Goal: Task Accomplishment & Management: Use online tool/utility

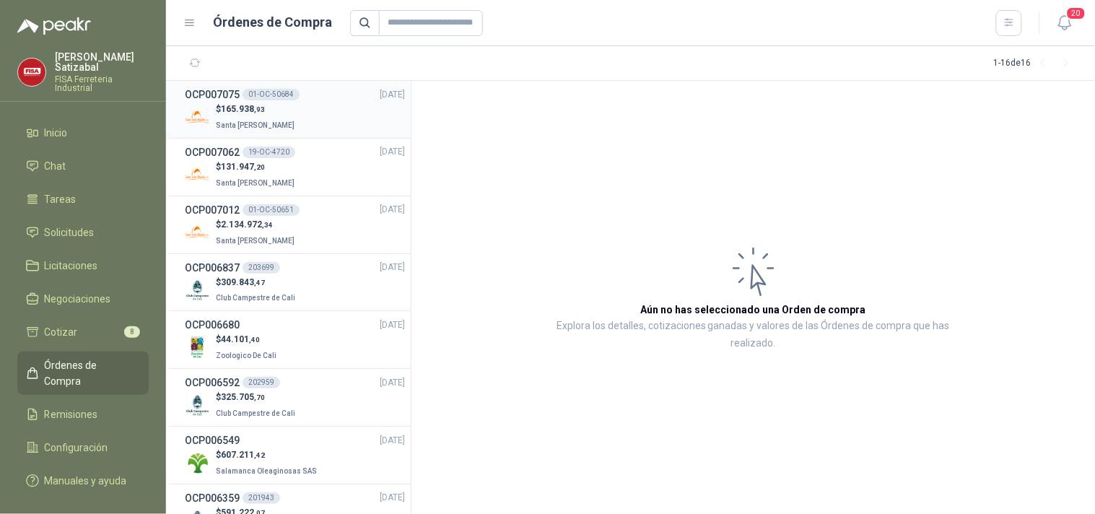
click at [296, 98] on div "OCP007075 01-OC-50684 [DATE]" at bounding box center [295, 95] width 220 height 16
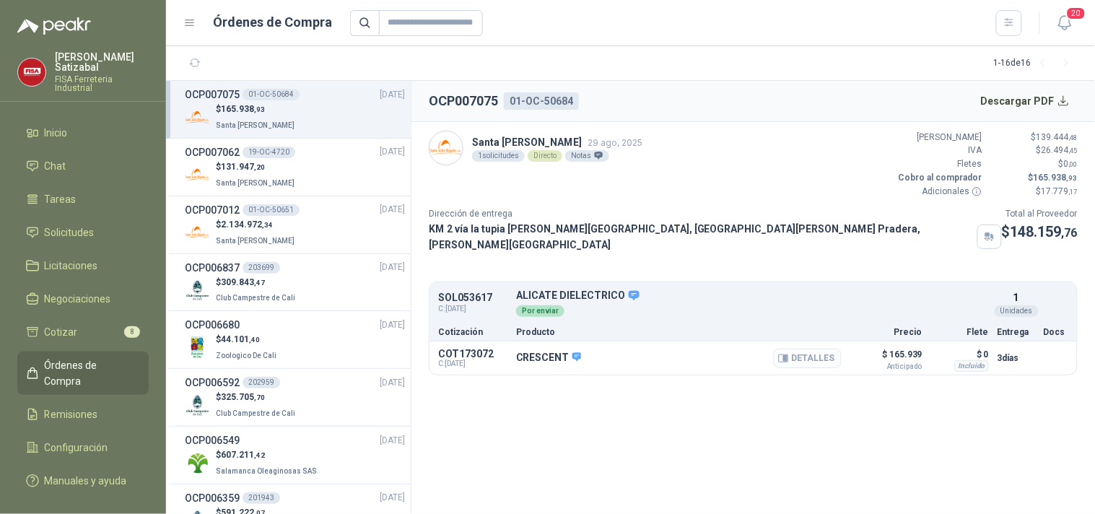
click at [803, 349] on button "Detalles" at bounding box center [808, 358] width 68 height 19
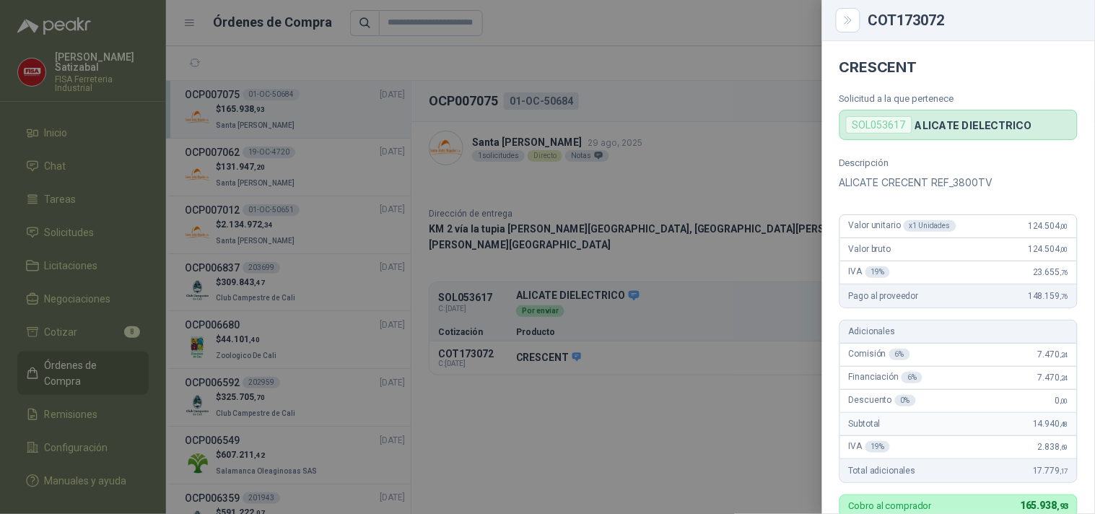
click at [743, 361] on div at bounding box center [547, 257] width 1095 height 514
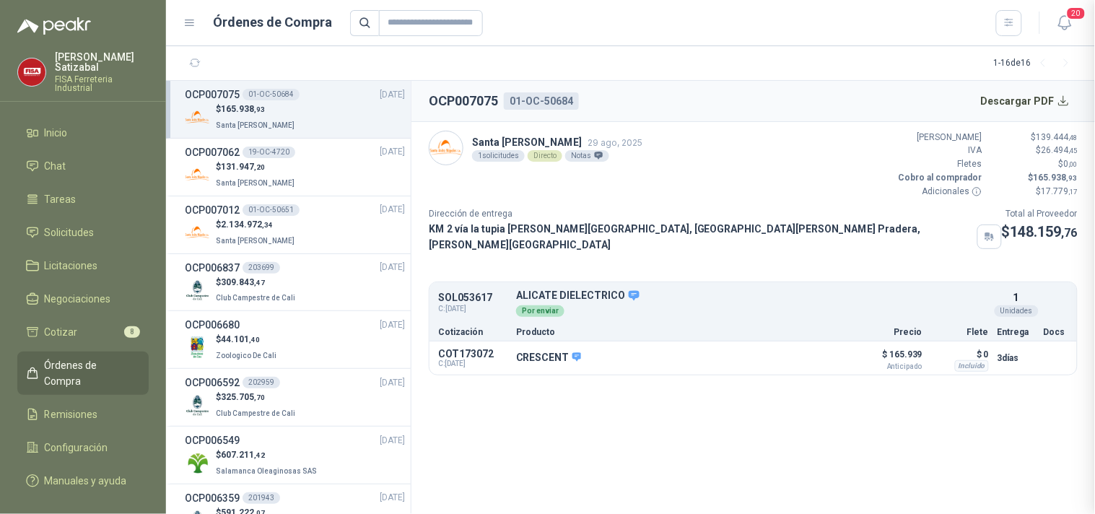
scroll to position [440, 0]
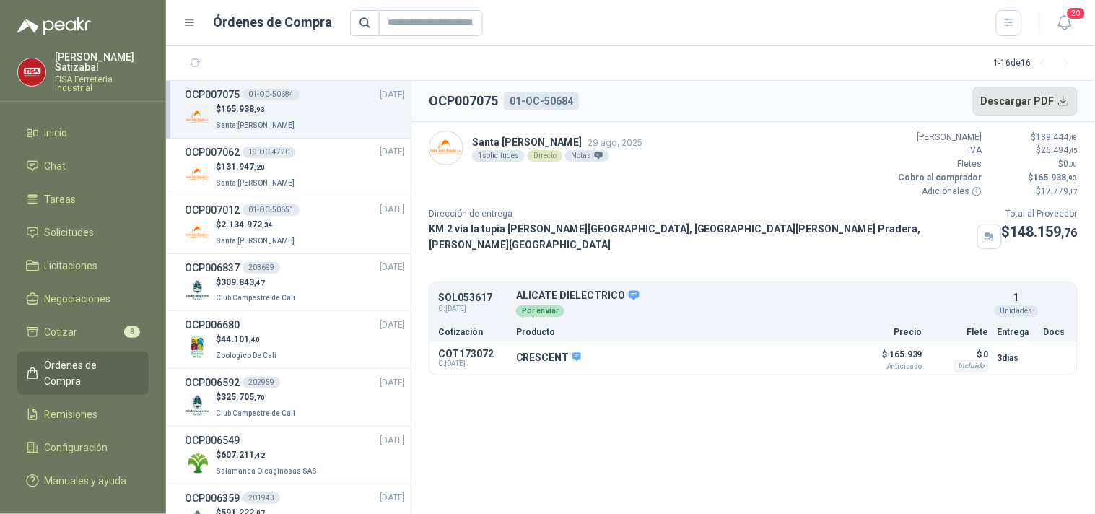
click at [1042, 105] on button "Descargar PDF" at bounding box center [1025, 101] width 105 height 29
click at [92, 406] on span "Remisiones" at bounding box center [71, 414] width 53 height 16
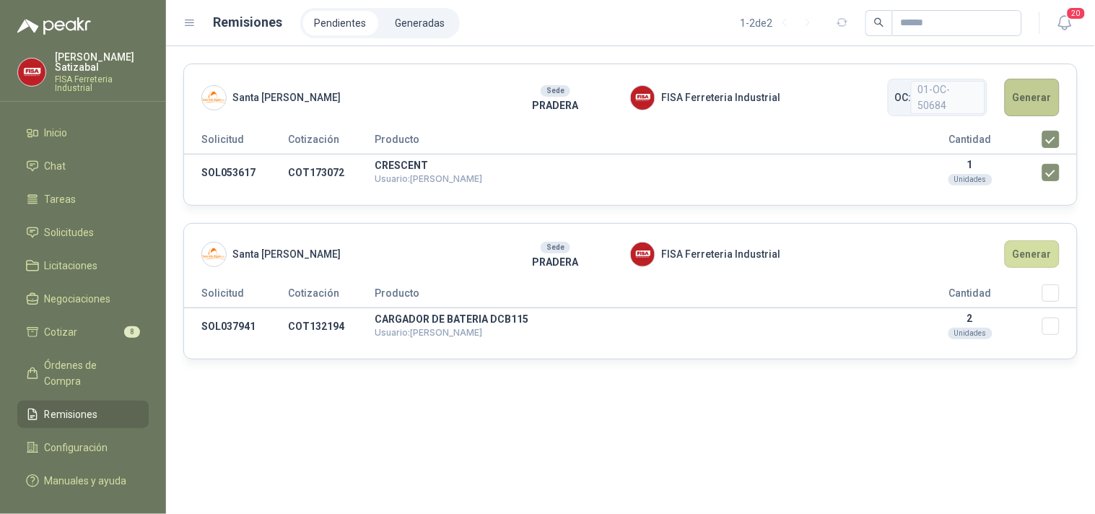
click at [1042, 95] on button "Generar" at bounding box center [1032, 98] width 55 height 38
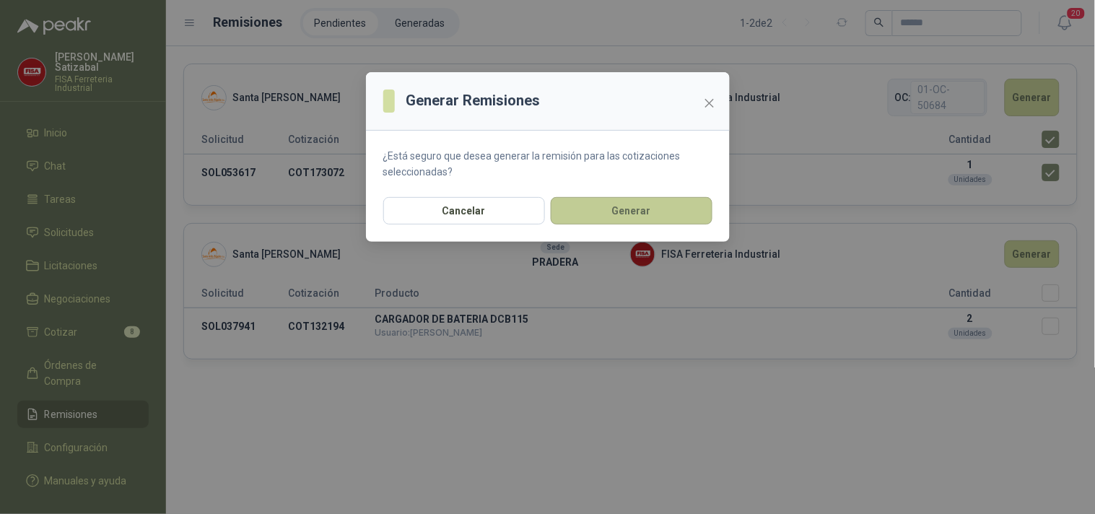
click at [660, 204] on button "Generar" at bounding box center [632, 210] width 162 height 27
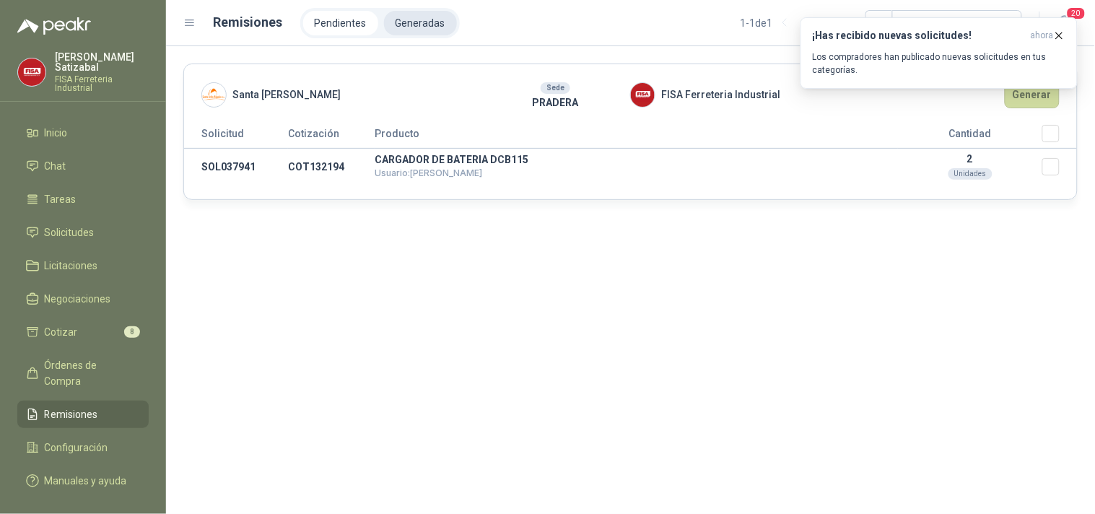
click at [424, 18] on li "Generadas" at bounding box center [420, 23] width 73 height 25
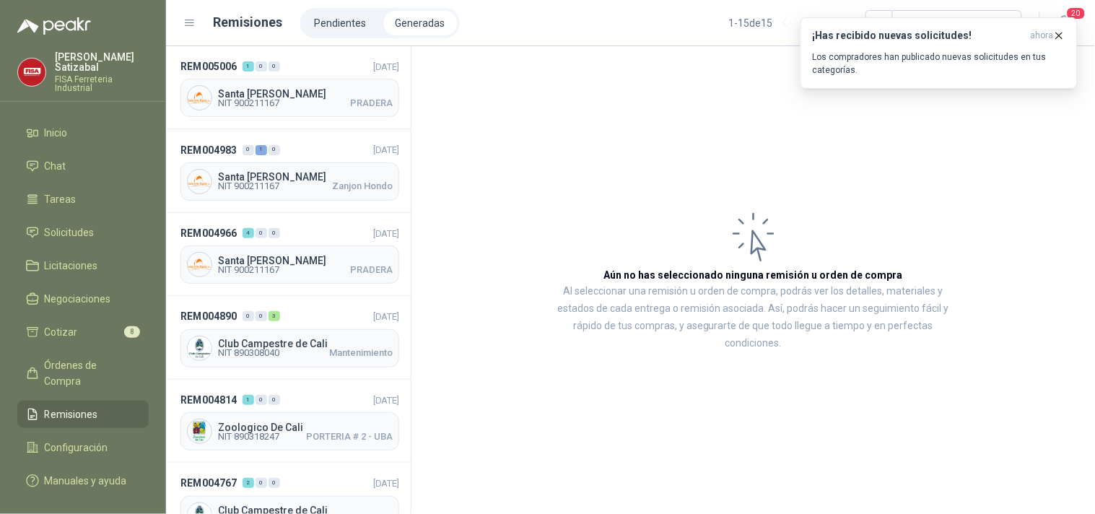
click at [407, 19] on li "Generadas" at bounding box center [420, 23] width 73 height 25
click at [307, 95] on span "Santa [PERSON_NAME]" at bounding box center [305, 94] width 175 height 10
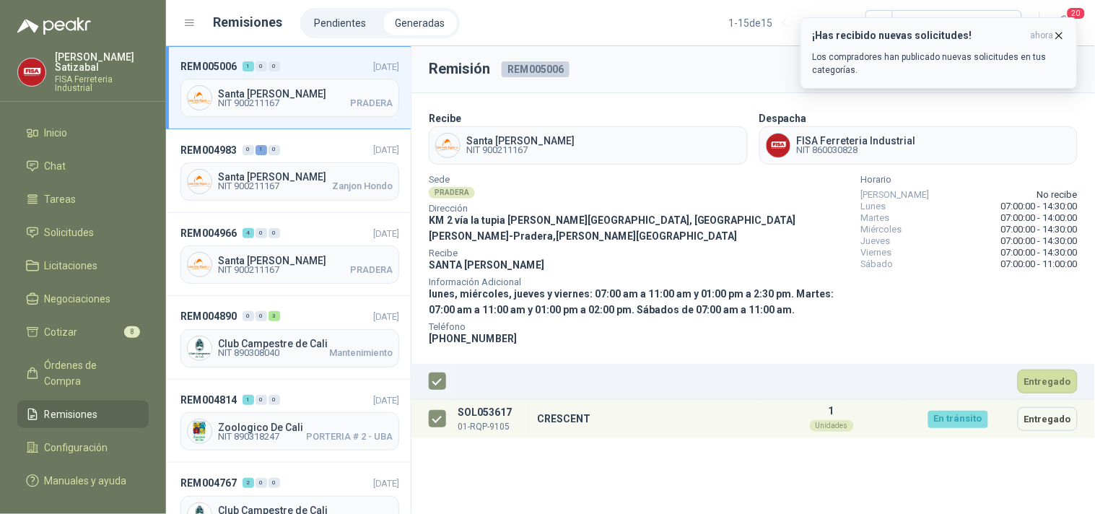
click at [1062, 32] on icon "button" at bounding box center [1059, 36] width 12 height 12
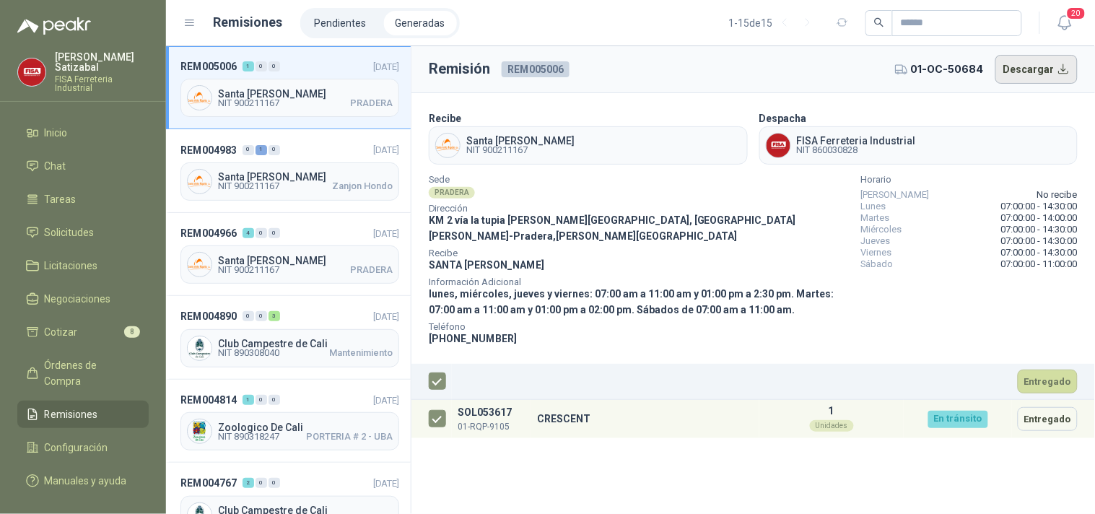
click at [1026, 58] on button "Descargar" at bounding box center [1036, 69] width 83 height 29
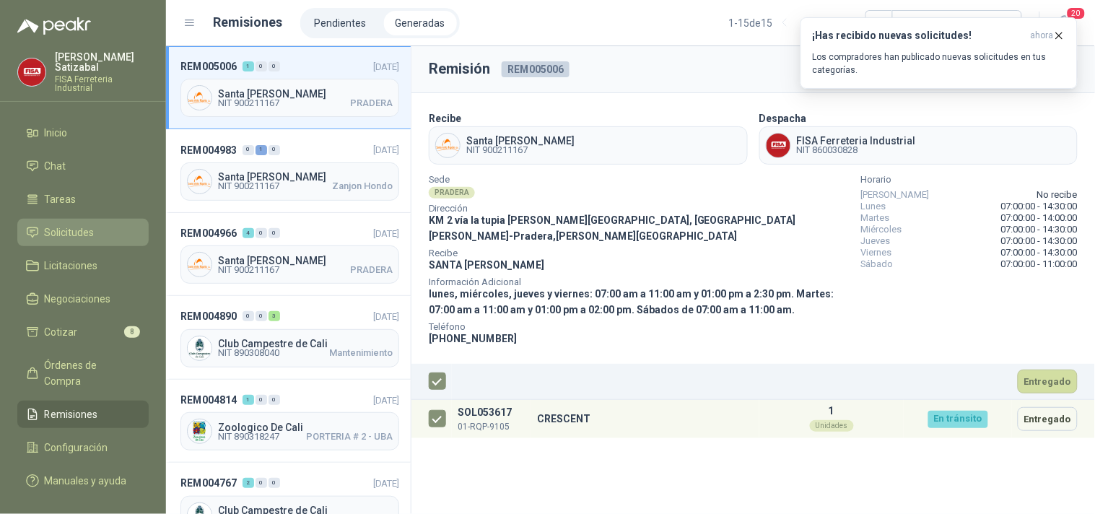
click at [64, 224] on span "Solicitudes" at bounding box center [70, 232] width 50 height 16
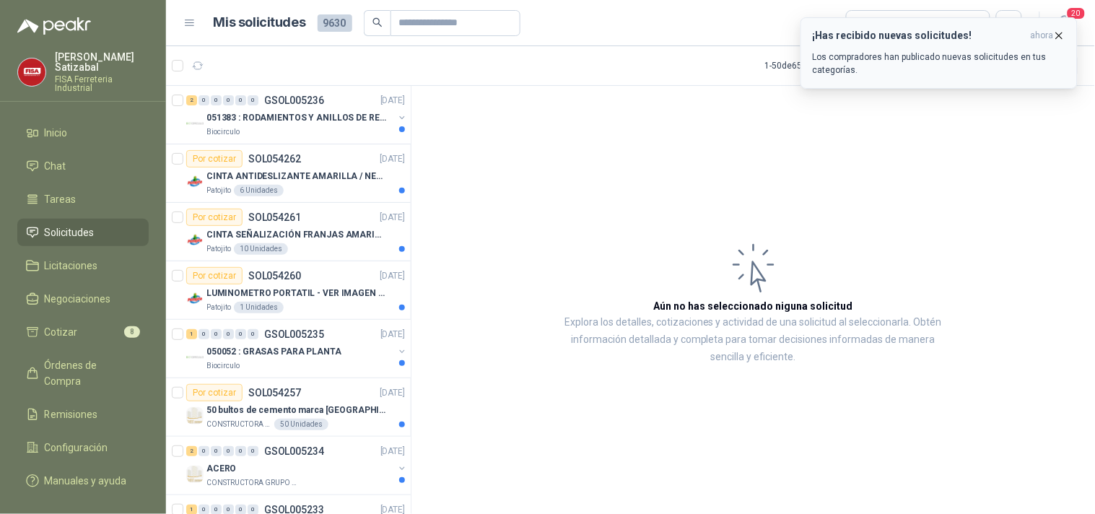
click at [1062, 27] on button "¡Has recibido nuevas solicitudes! ahora Los compradores han publicado nuevas so…" at bounding box center [938, 52] width 277 height 71
